Goal: Task Accomplishment & Management: Manage account settings

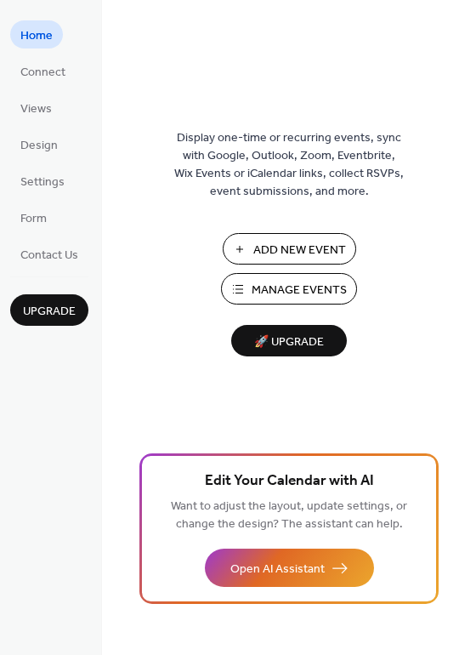
click at [288, 285] on span "Manage Events" at bounding box center [299, 290] width 95 height 18
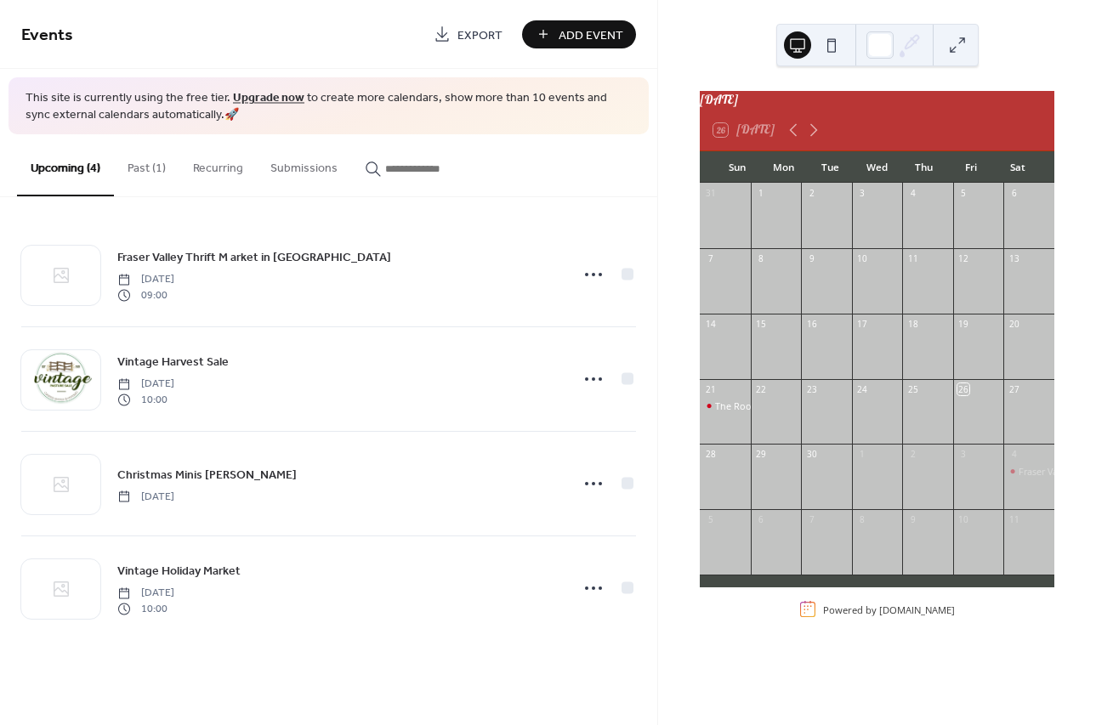
click at [151, 164] on button "Past (1)" at bounding box center [146, 164] width 65 height 60
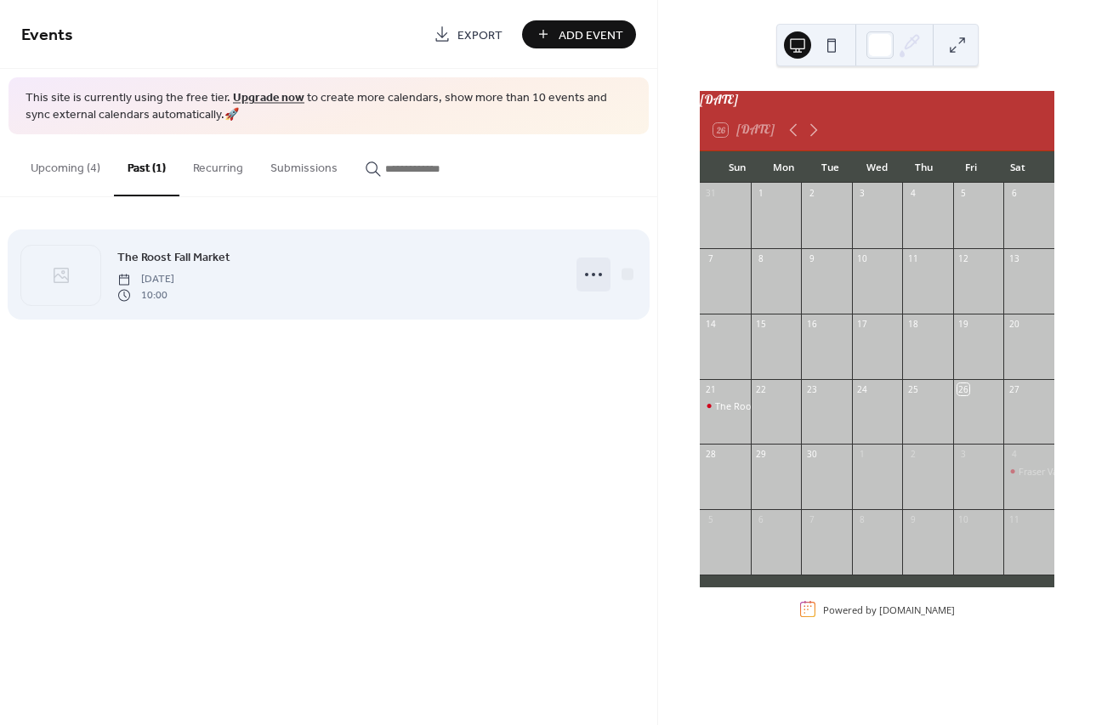
click at [595, 274] on circle at bounding box center [593, 274] width 3 height 3
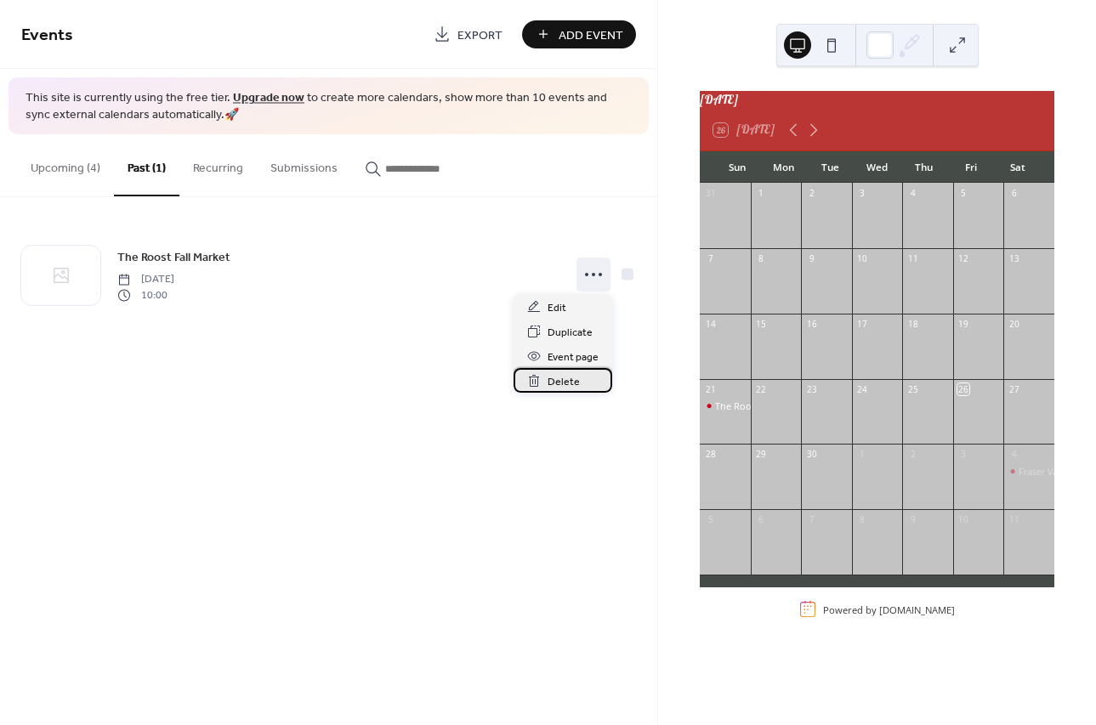
click at [572, 383] on span "Delete" at bounding box center [563, 382] width 32 height 18
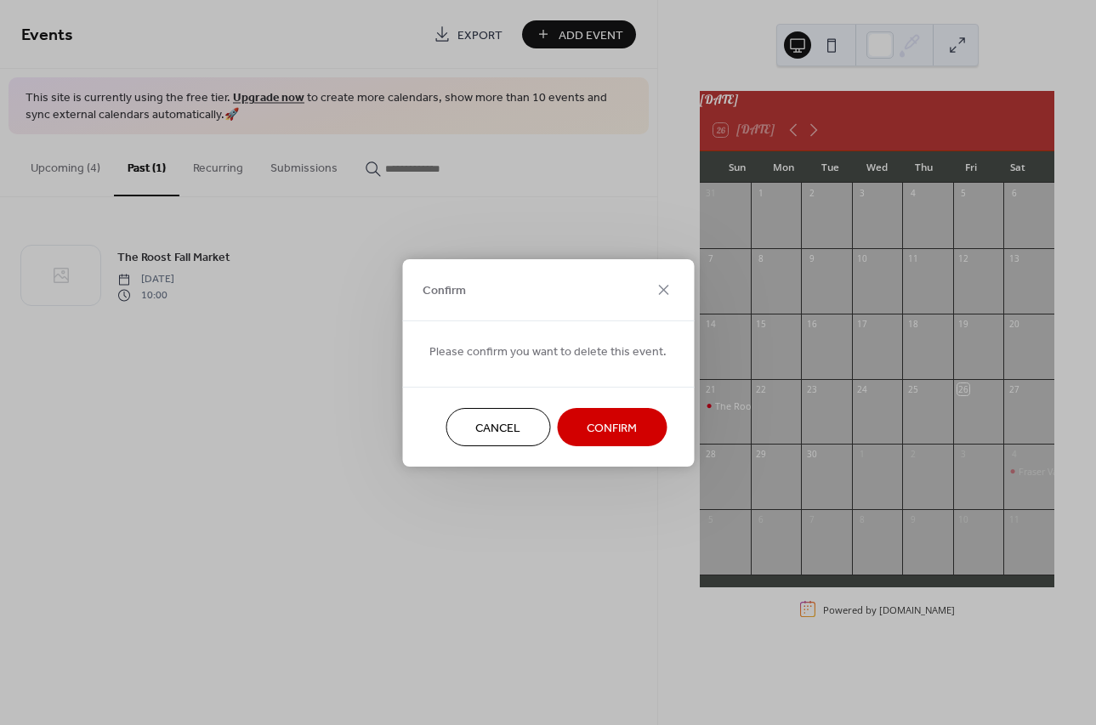
click at [609, 421] on span "Confirm" at bounding box center [612, 428] width 50 height 18
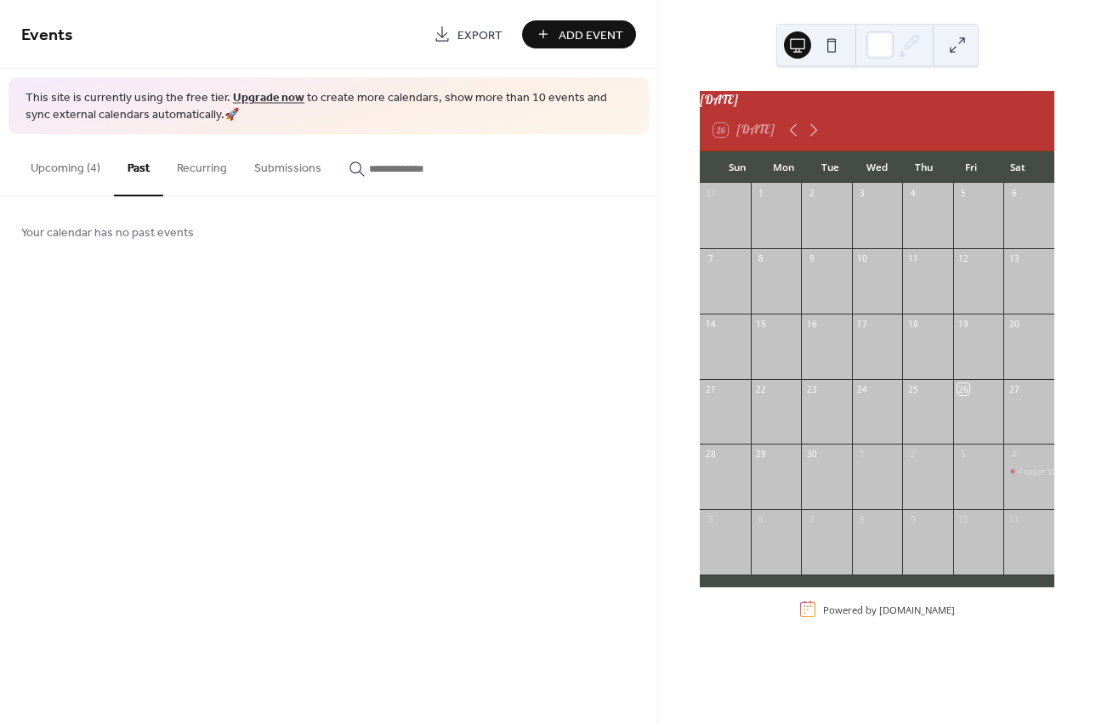
click at [59, 162] on button "Upcoming (4)" at bounding box center [65, 164] width 97 height 60
